Goal: Information Seeking & Learning: Understand process/instructions

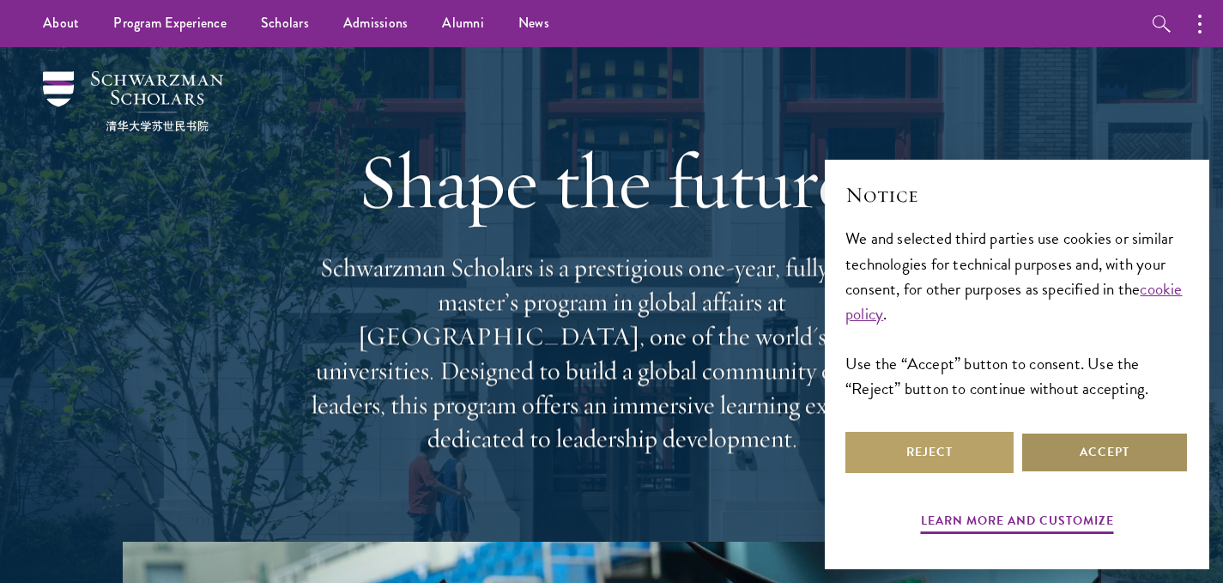
click at [603, 458] on button "Accept" at bounding box center [1105, 452] width 168 height 41
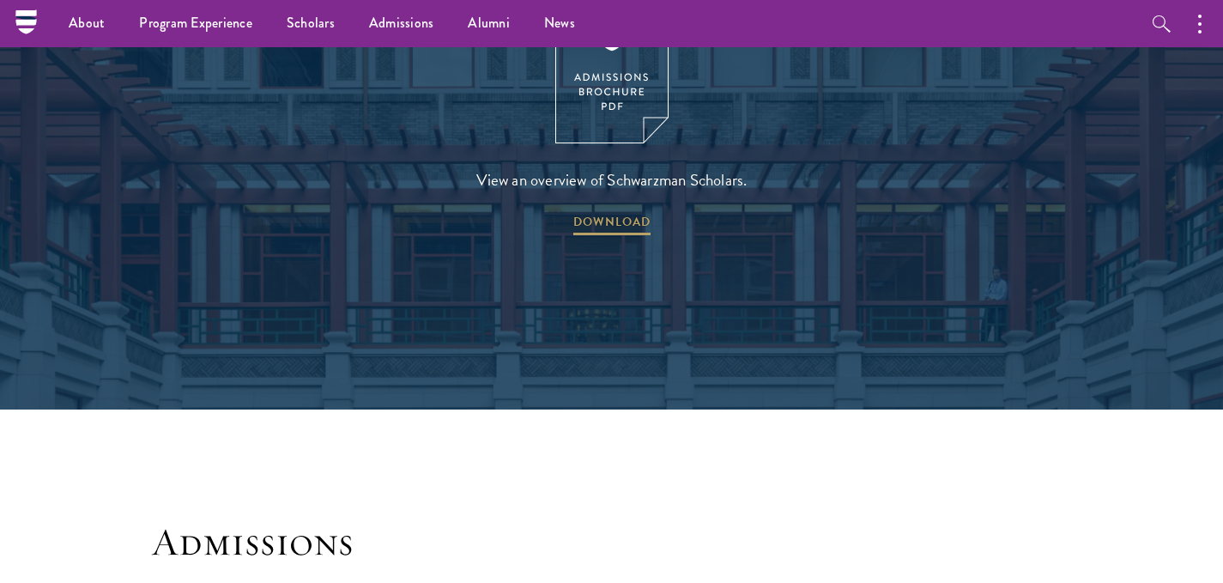
scroll to position [2404, 0]
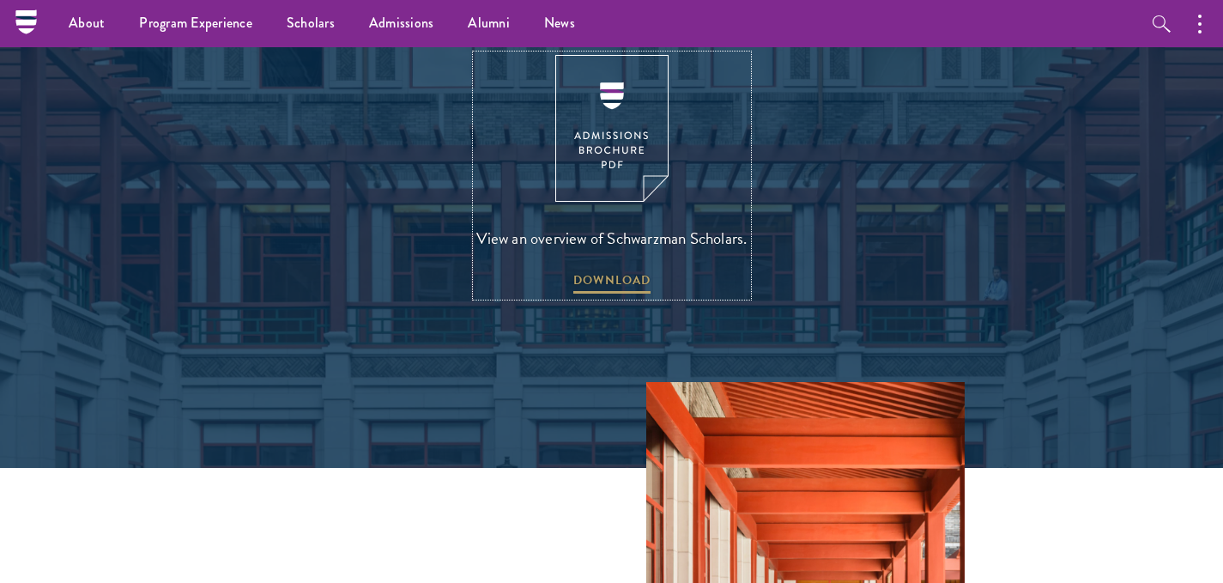
click at [603, 120] on link "View an overview of Schwarzman Scholars. DOWNLOAD" at bounding box center [611, 175] width 271 height 241
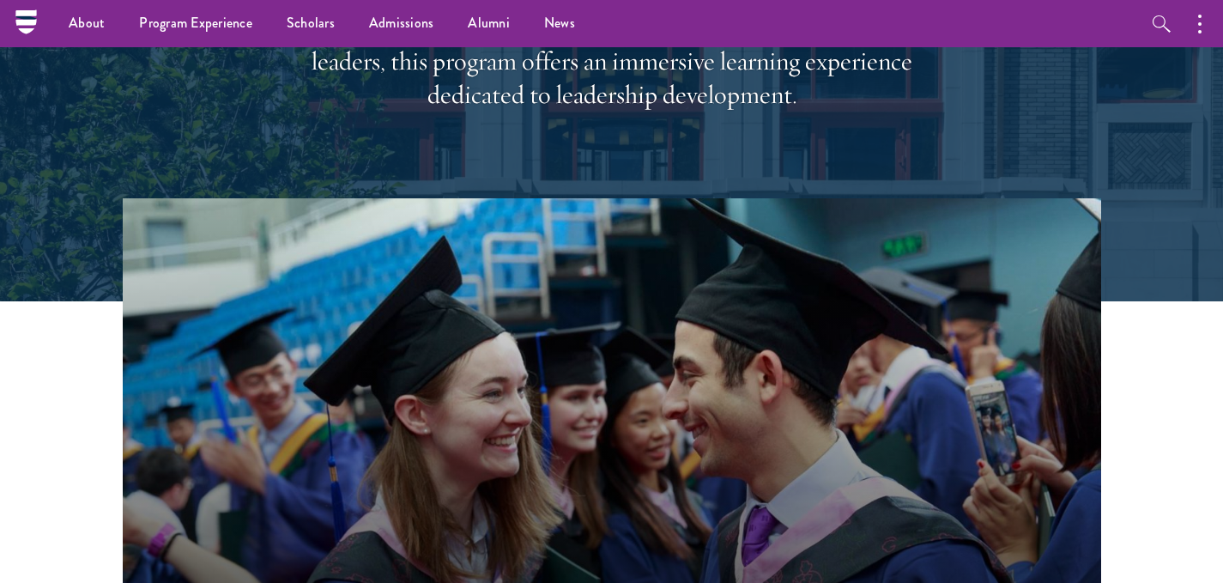
scroll to position [0, 0]
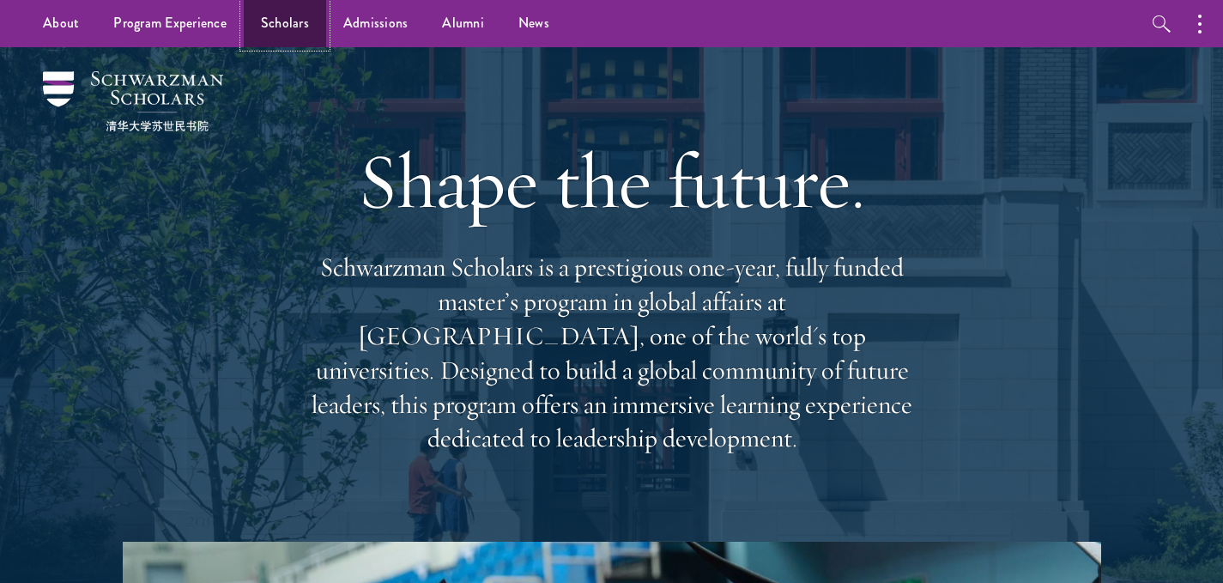
click at [284, 27] on link "Scholars" at bounding box center [285, 23] width 82 height 47
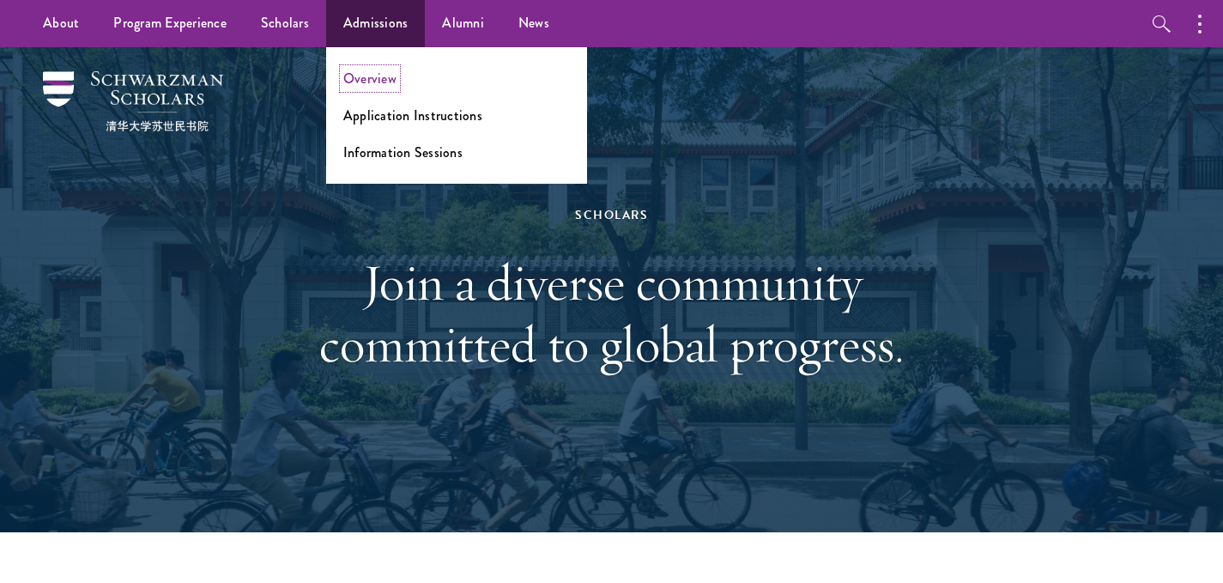
click at [377, 76] on link "Overview" at bounding box center [369, 79] width 53 height 20
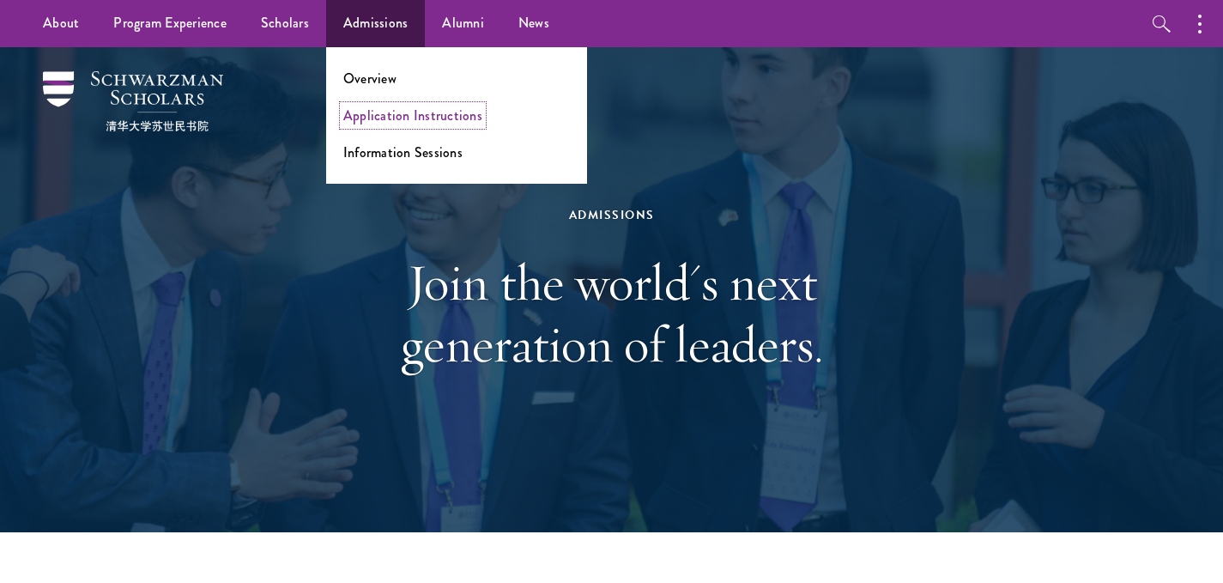
click at [364, 112] on link "Application Instructions" at bounding box center [412, 116] width 139 height 20
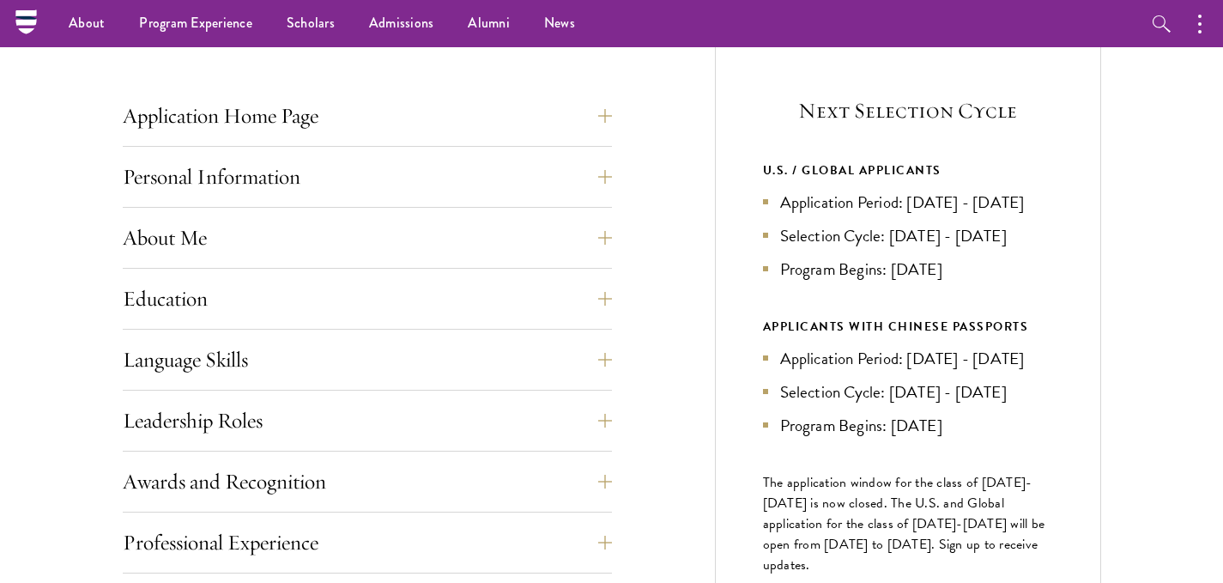
scroll to position [687, 0]
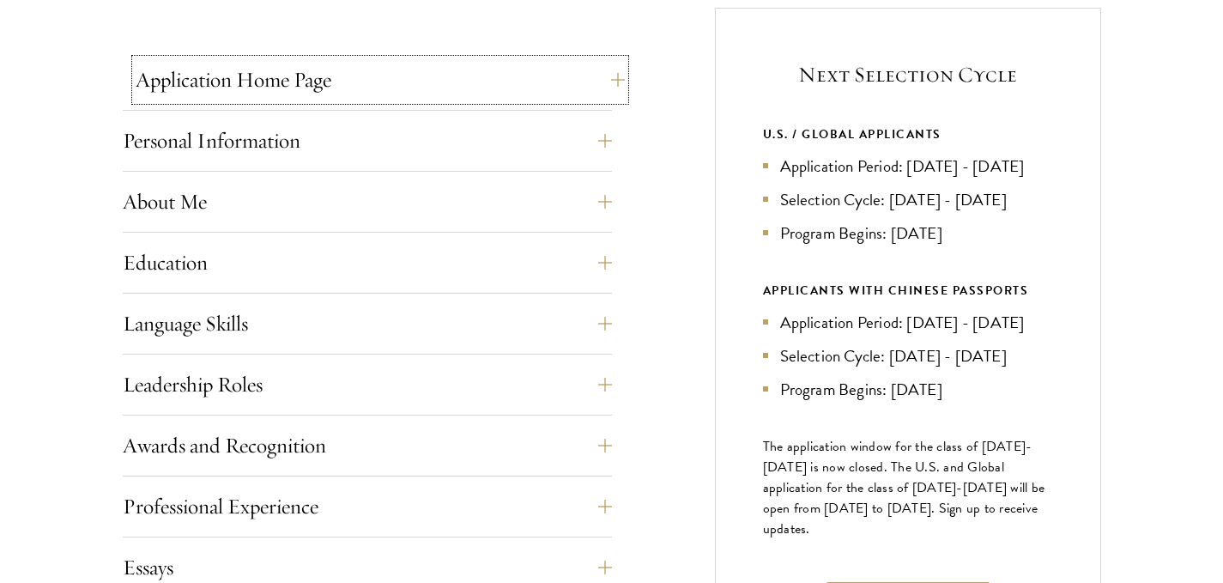
click at [266, 89] on button "Application Home Page" at bounding box center [380, 79] width 489 height 41
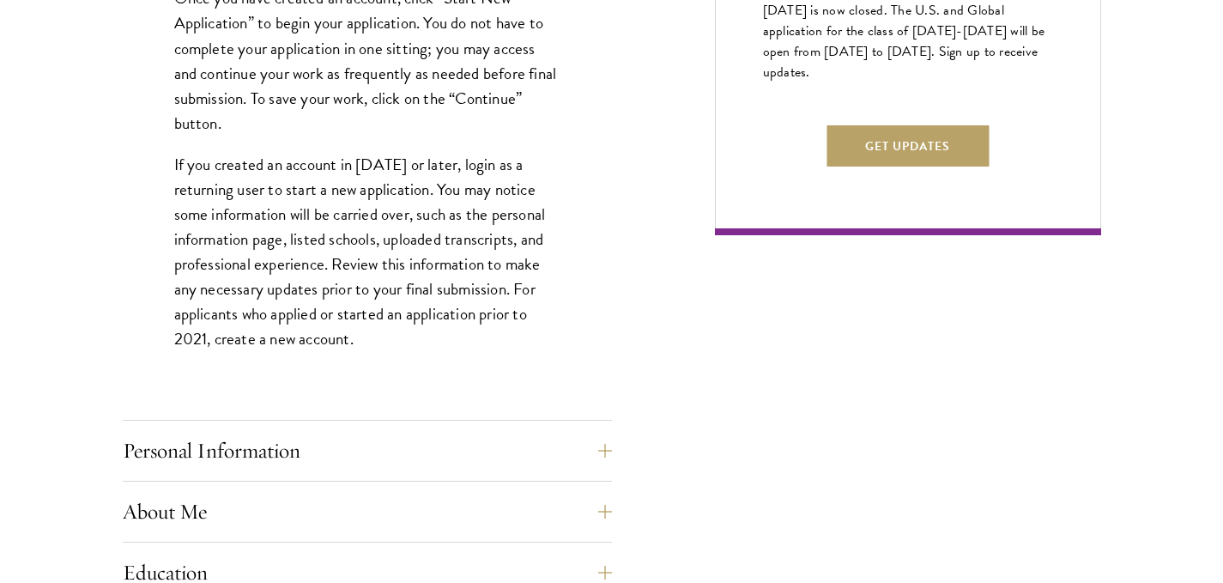
scroll to position [1202, 0]
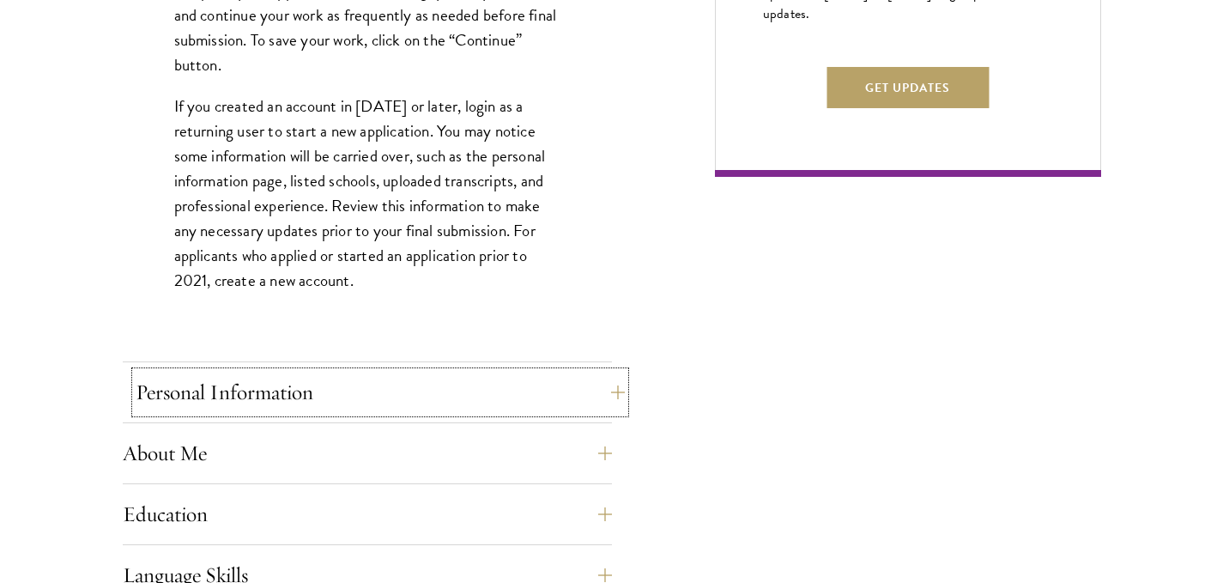
click at [434, 385] on button "Personal Information" at bounding box center [380, 392] width 489 height 41
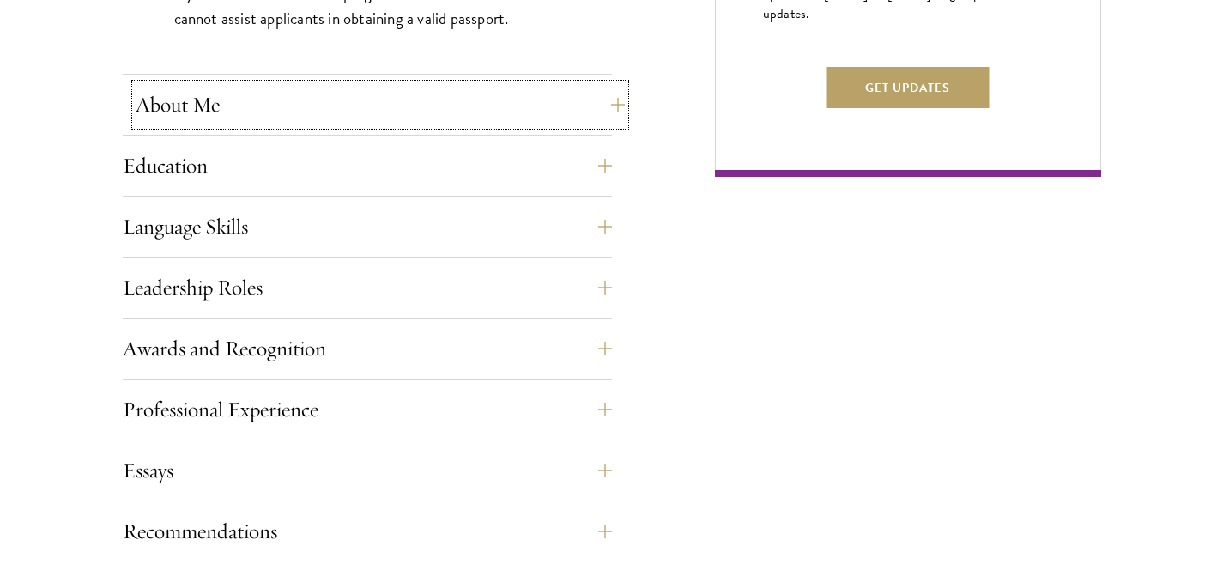
click at [367, 110] on button "About Me" at bounding box center [380, 104] width 489 height 41
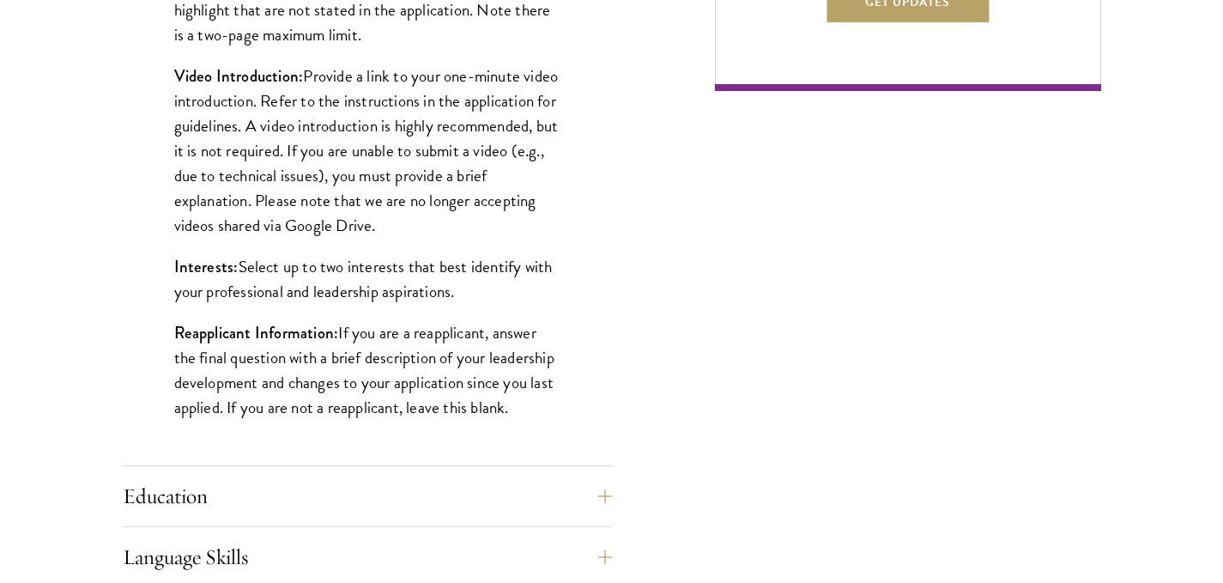
scroll to position [1459, 0]
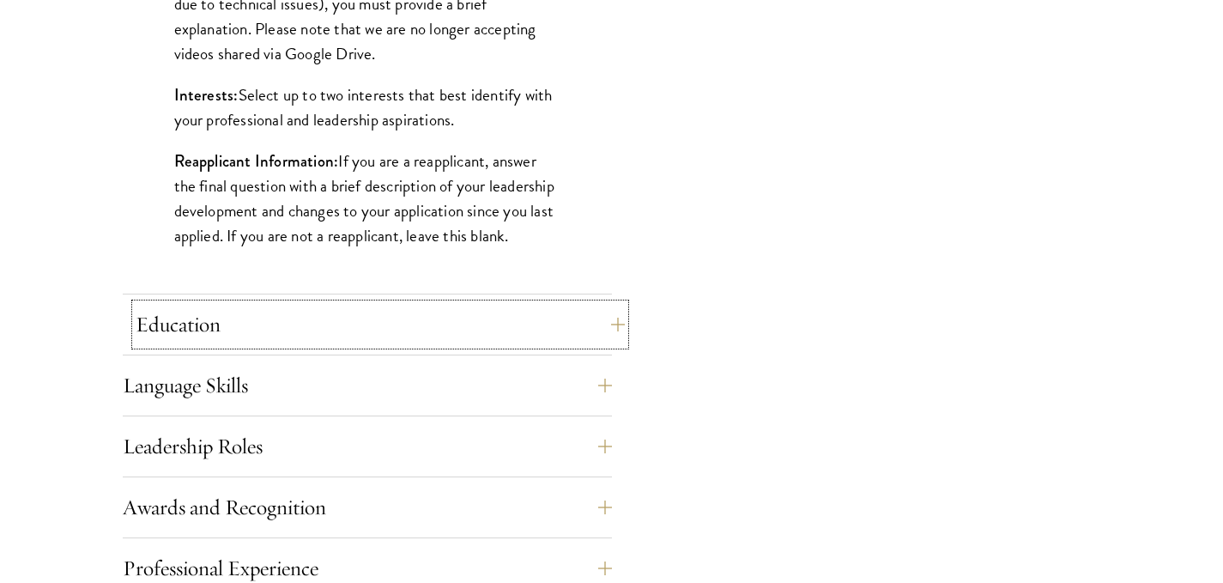
click at [324, 324] on button "Education" at bounding box center [380, 324] width 489 height 41
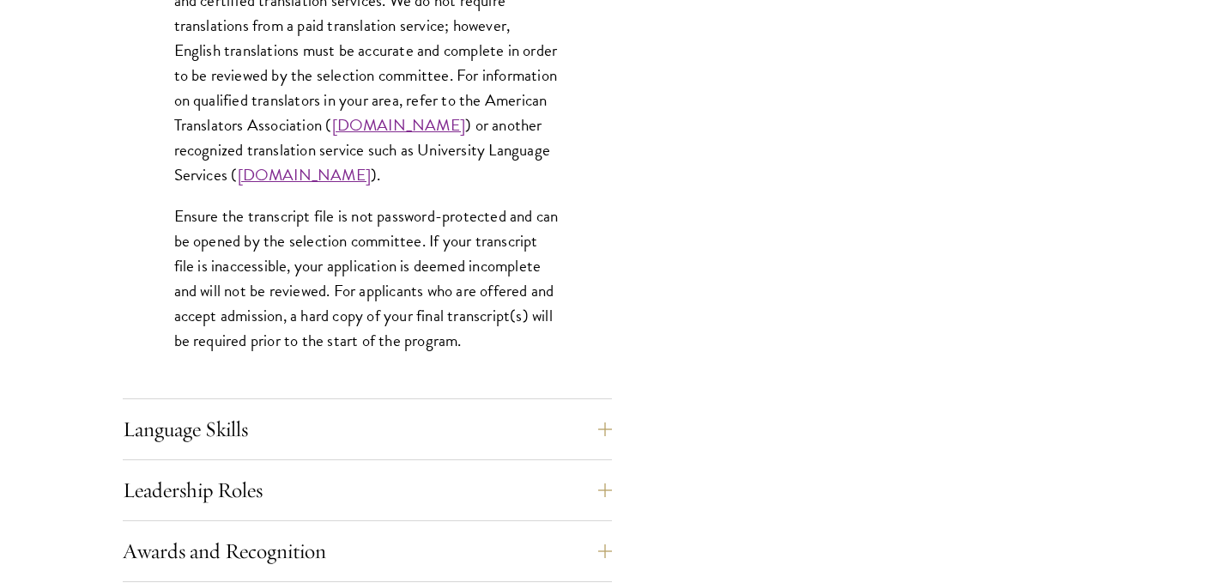
scroll to position [2747, 0]
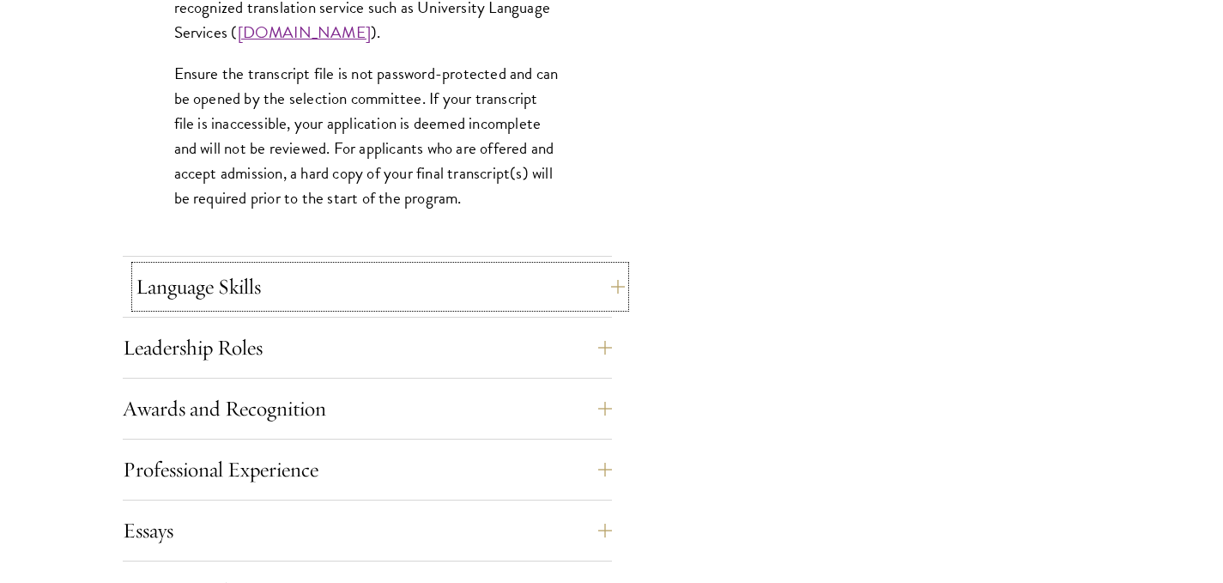
click at [349, 301] on button "Language Skills" at bounding box center [380, 286] width 489 height 41
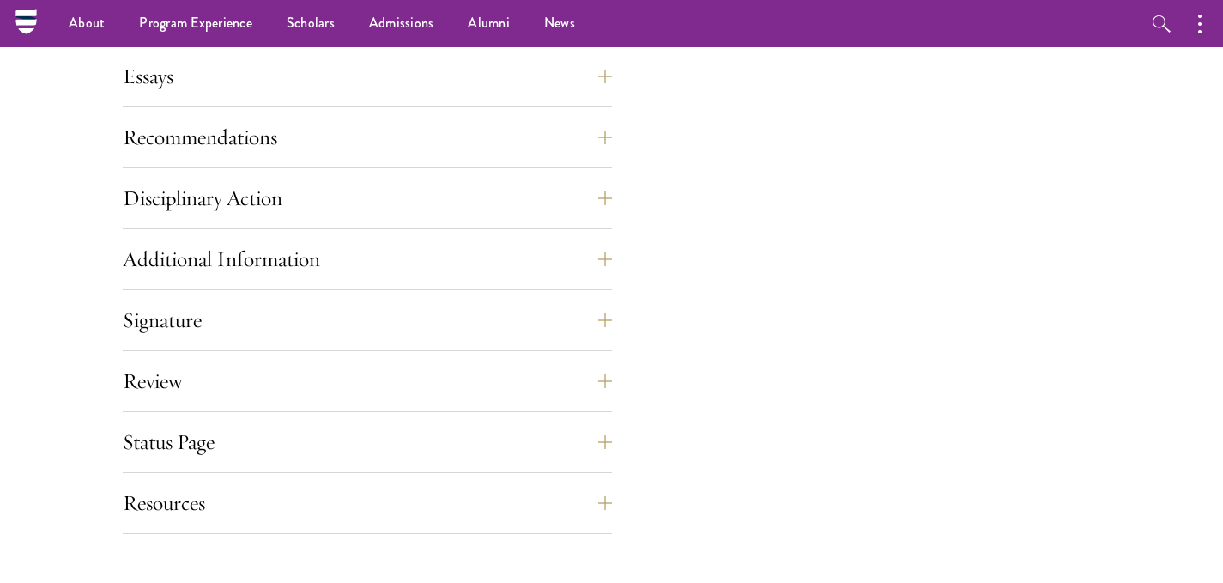
scroll to position [1974, 0]
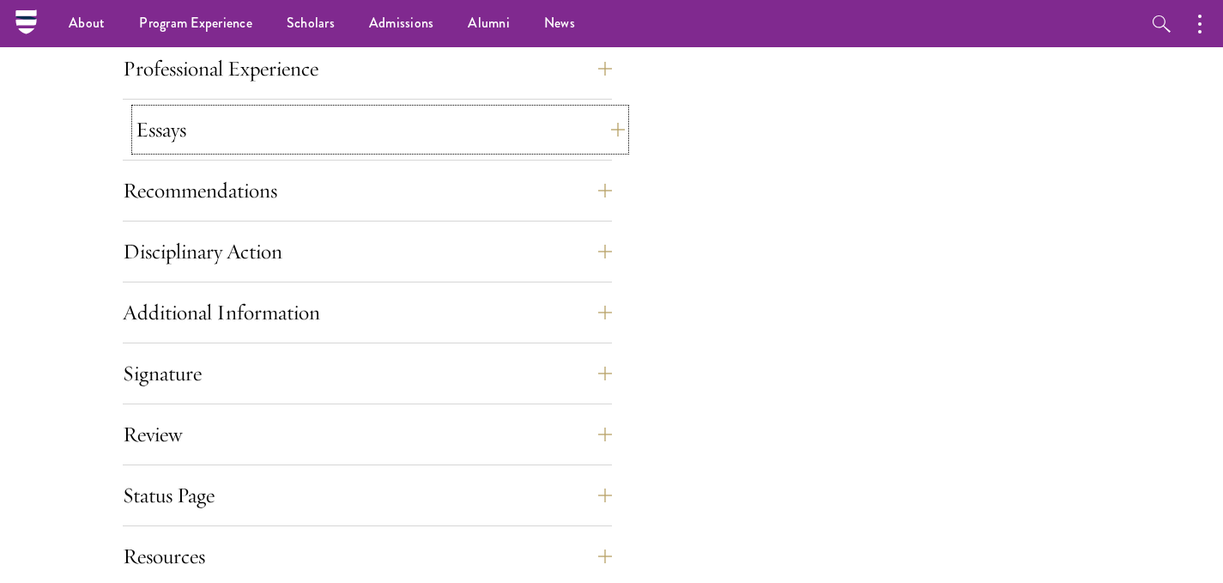
drag, startPoint x: 282, startPoint y: 149, endPoint x: 279, endPoint y: 134, distance: 14.8
click at [282, 149] on button "Essays" at bounding box center [380, 129] width 489 height 41
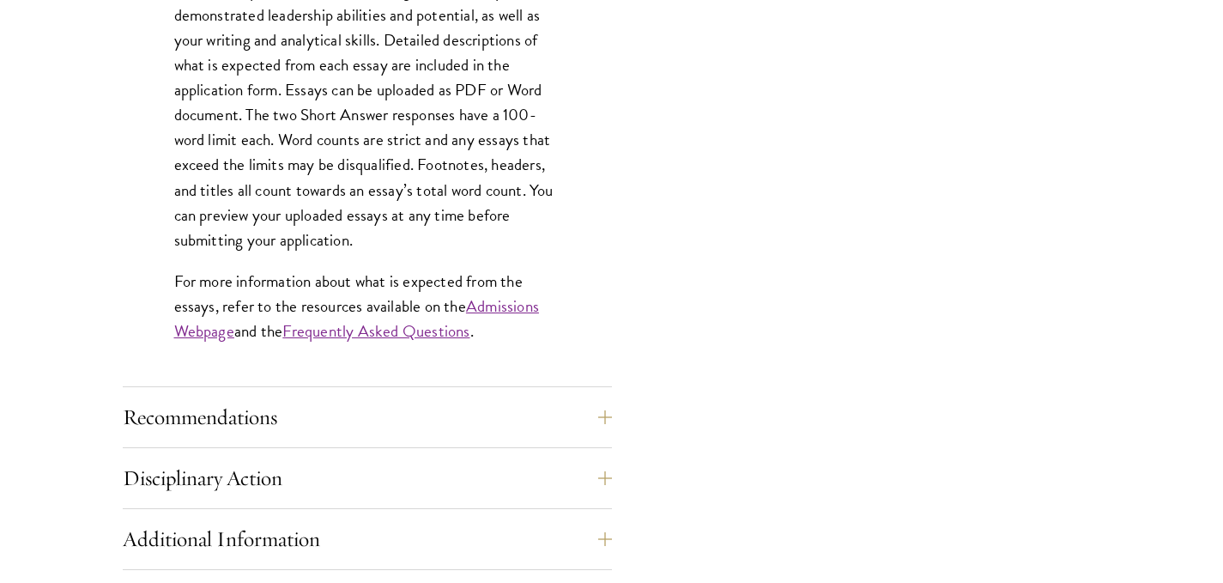
scroll to position [1640, 0]
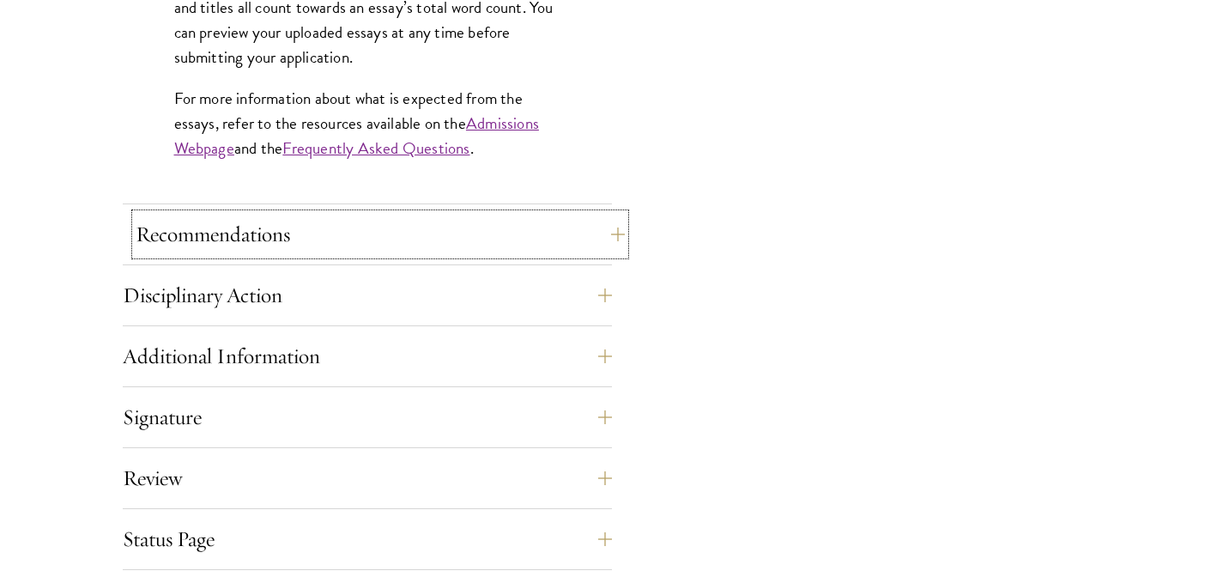
click at [206, 252] on button "Recommendations" at bounding box center [380, 234] width 489 height 41
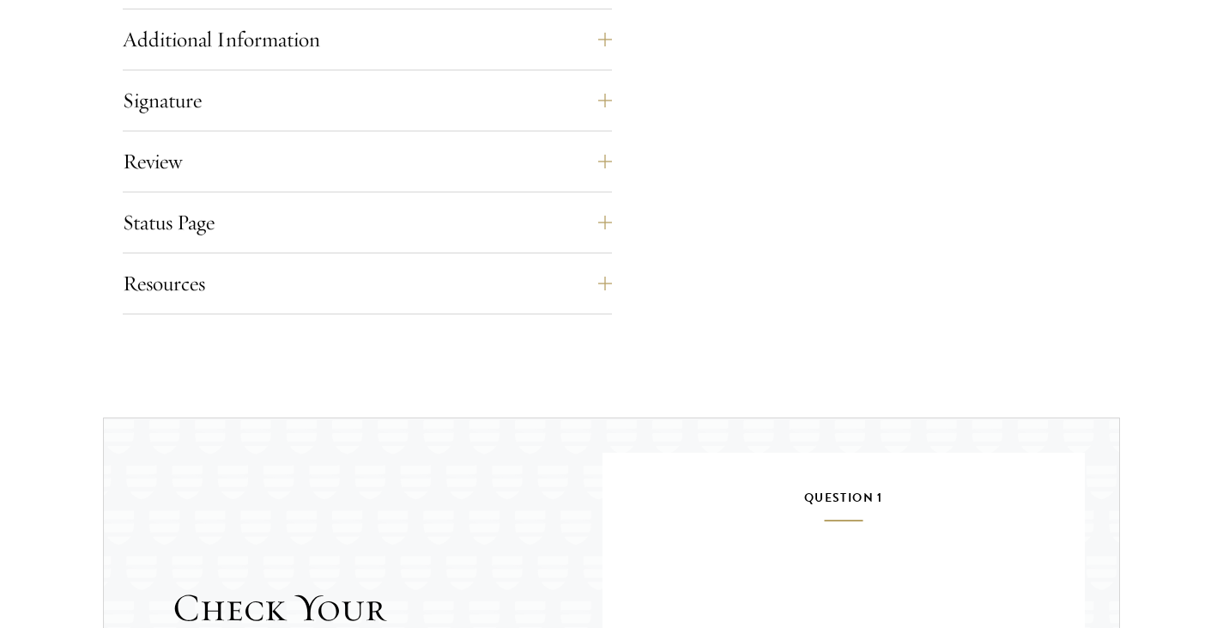
scroll to position [2841, 0]
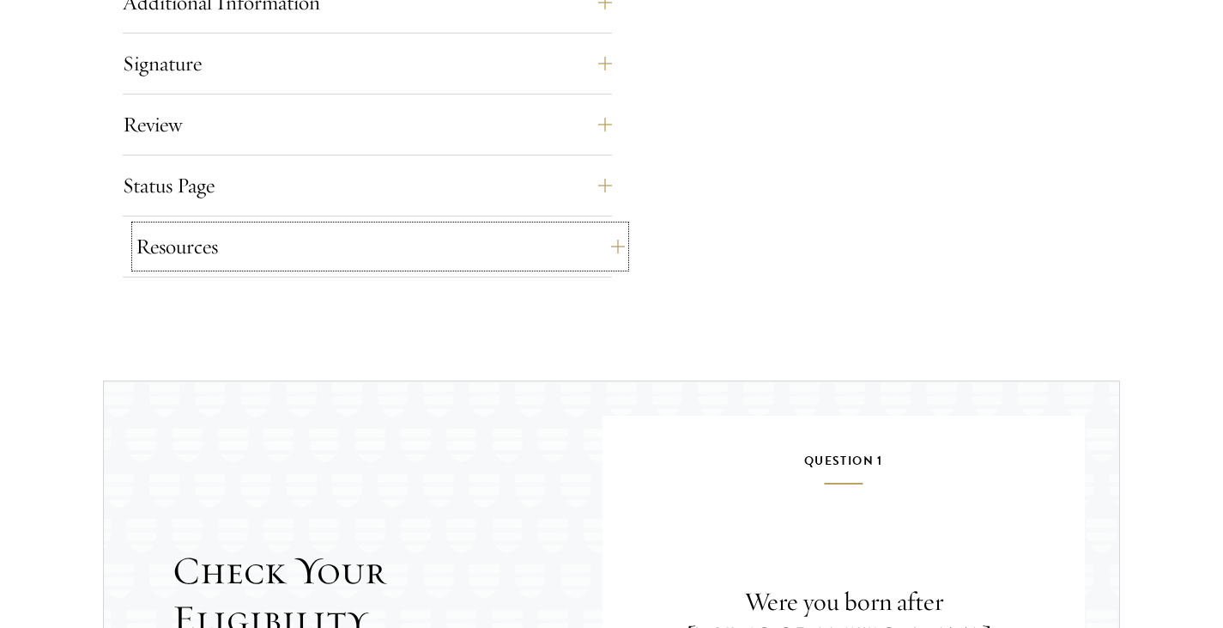
click at [167, 253] on button "Resources" at bounding box center [380, 246] width 489 height 41
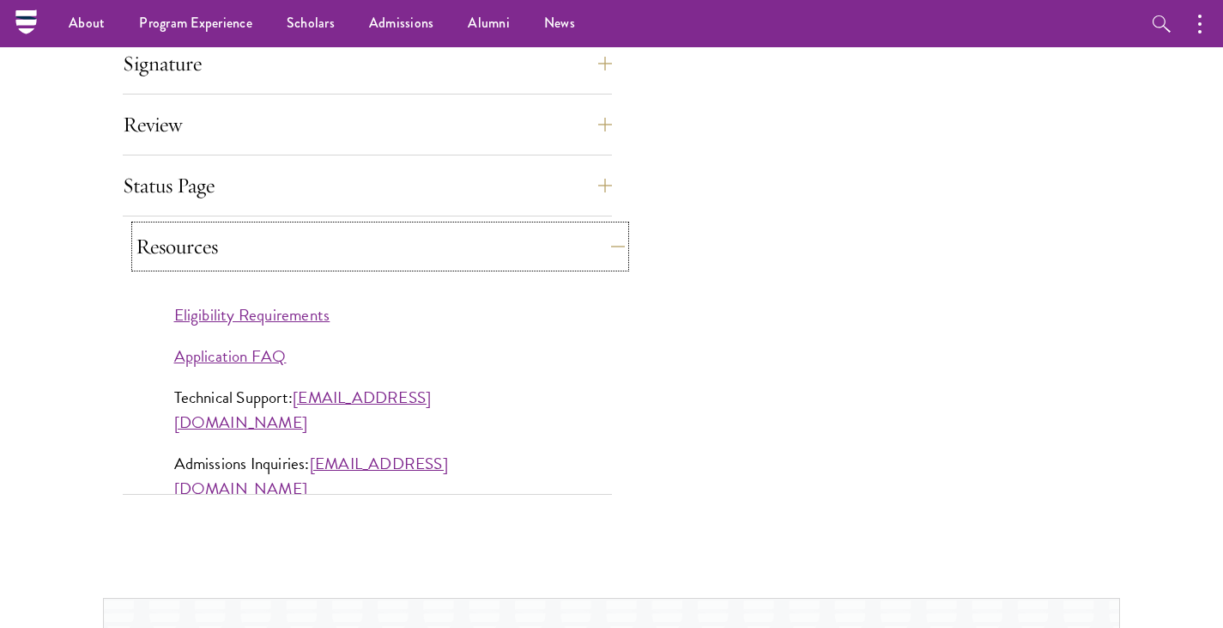
click at [167, 253] on button "Resources" at bounding box center [380, 246] width 489 height 41
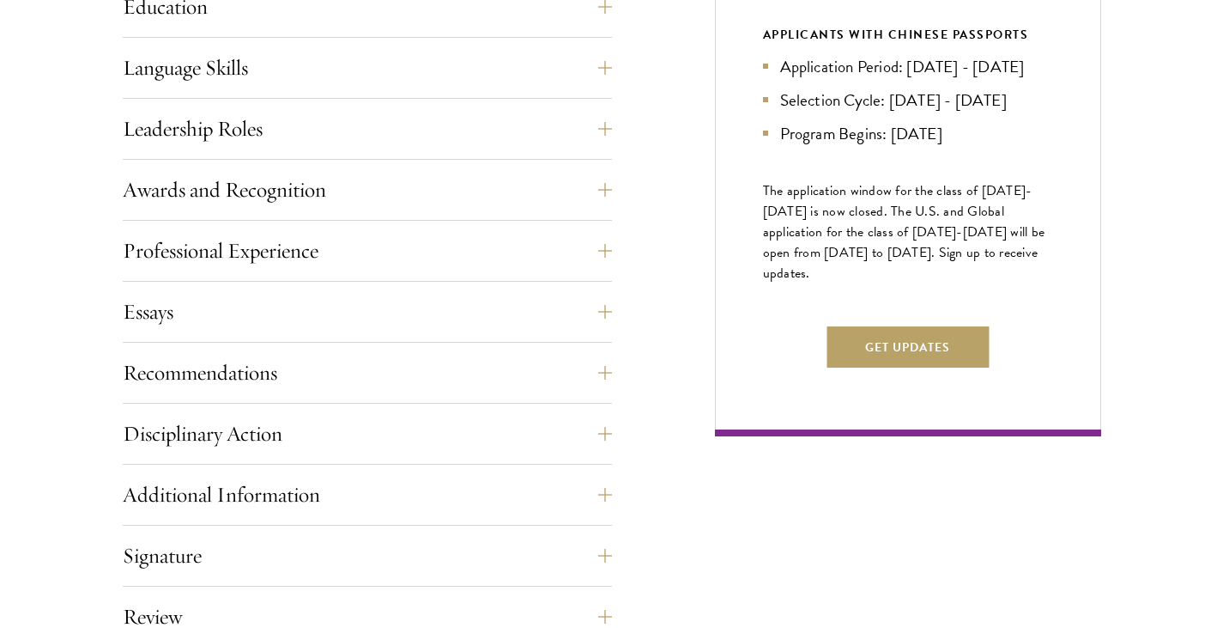
scroll to position [944, 0]
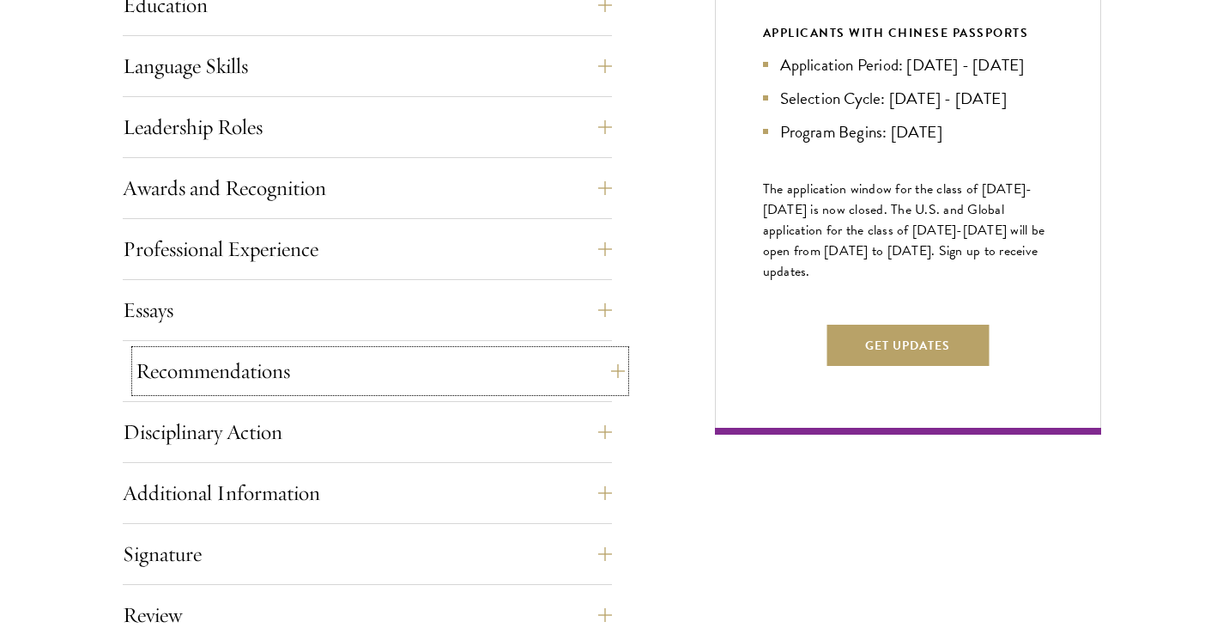
click at [197, 363] on button "Recommendations" at bounding box center [380, 370] width 489 height 41
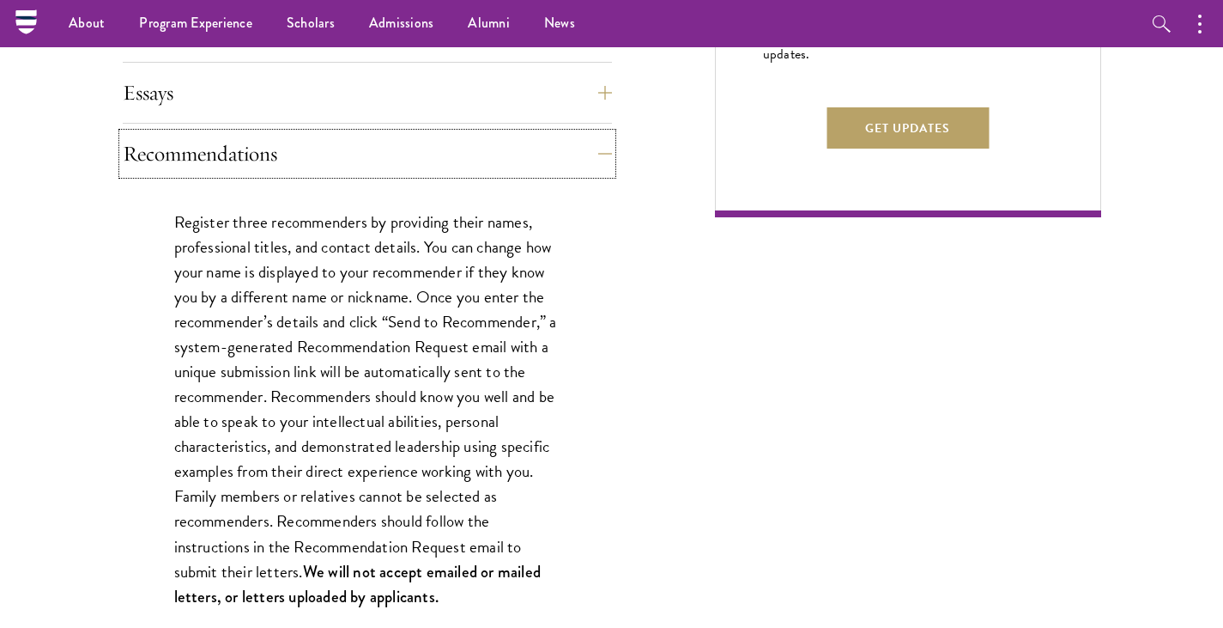
scroll to position [1116, 0]
